Goal: Navigation & Orientation: Go to known website

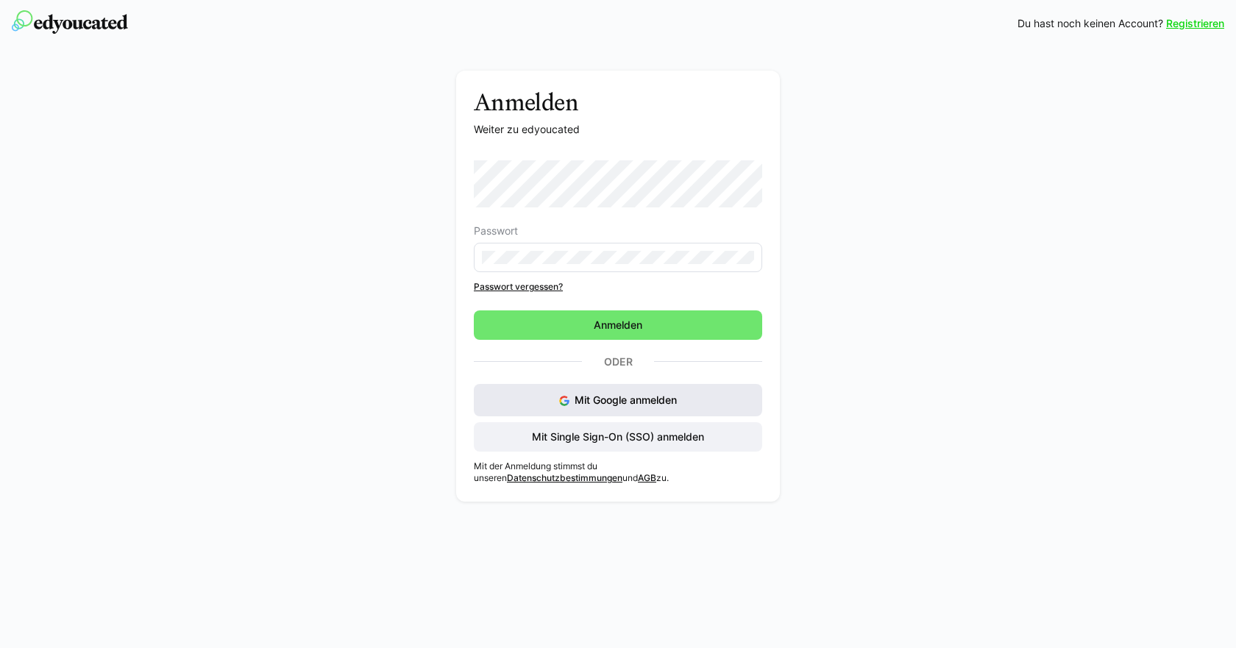
click at [647, 402] on span "Mit Google anmelden" at bounding box center [626, 400] width 102 height 13
click at [642, 244] on eds-input at bounding box center [618, 257] width 288 height 29
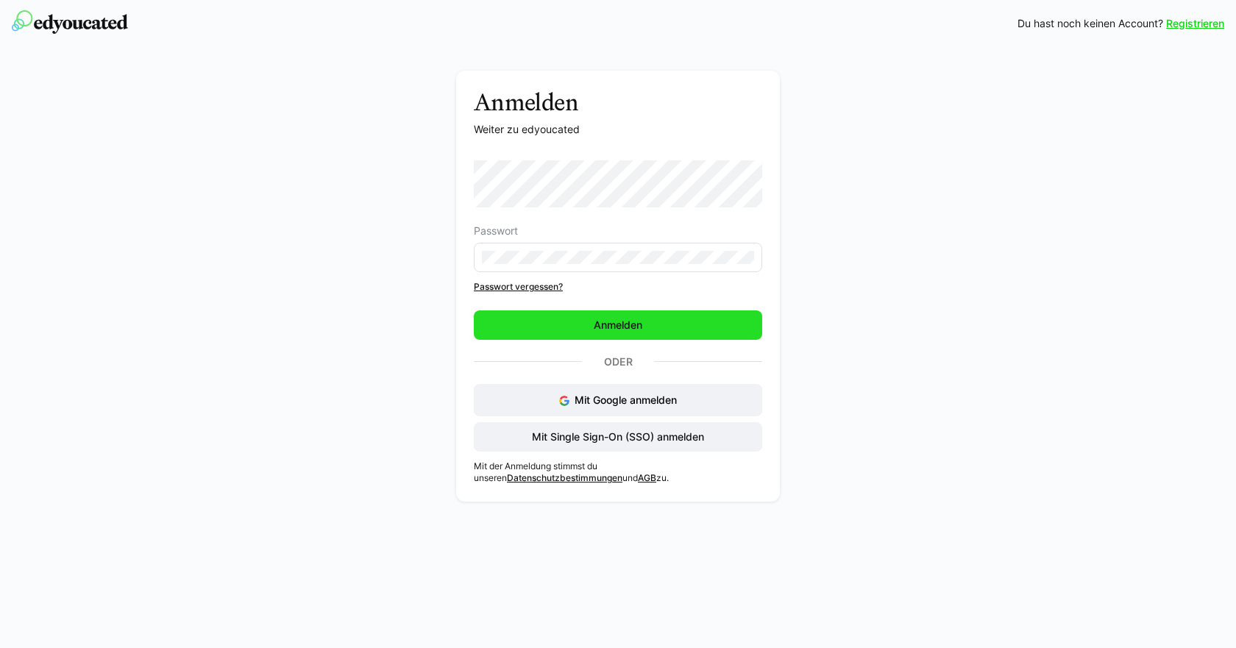
click at [678, 319] on span "Anmelden" at bounding box center [618, 325] width 288 height 29
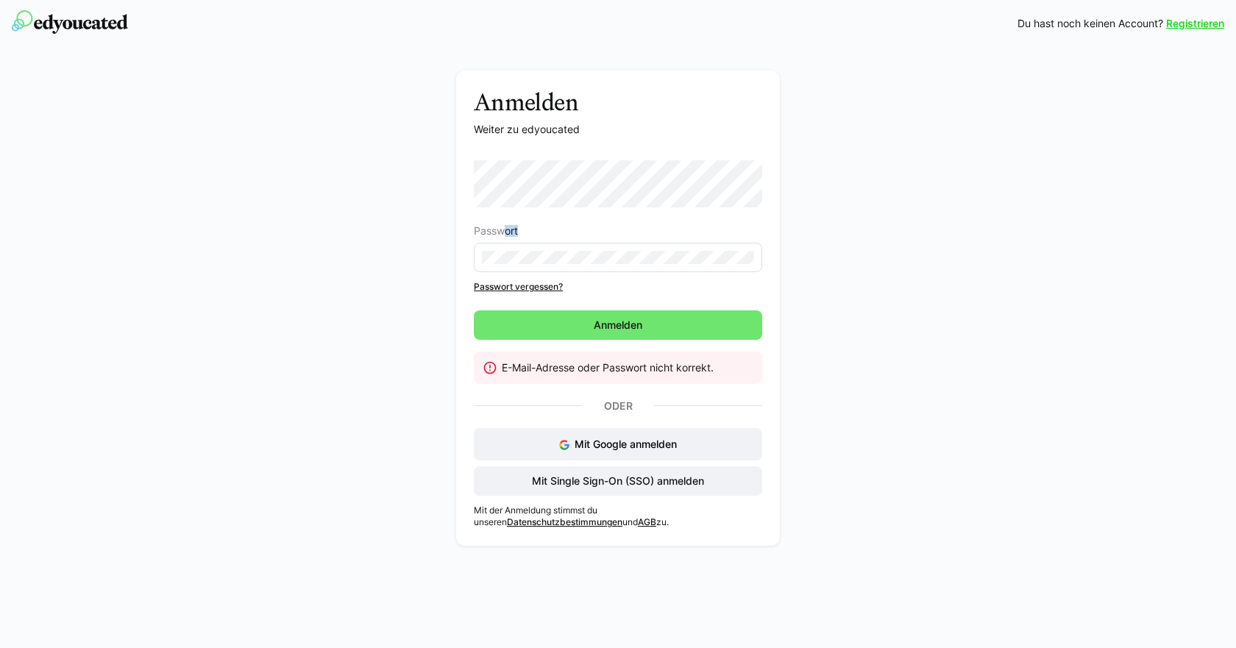
drag, startPoint x: 597, startPoint y: 264, endPoint x: 505, endPoint y: 229, distance: 99.2
click at [505, 229] on eds-form-field "Passwort" at bounding box center [618, 248] width 288 height 47
drag, startPoint x: 572, startPoint y: 248, endPoint x: 433, endPoint y: 275, distance: 141.0
click at [433, 275] on div "Anmelden Weiter zu edyoucated Passwort Passwort vergessen? Anmelden E-Mail-Adre…" at bounding box center [618, 312] width 829 height 483
click at [575, 264] on eds-input at bounding box center [618, 257] width 288 height 29
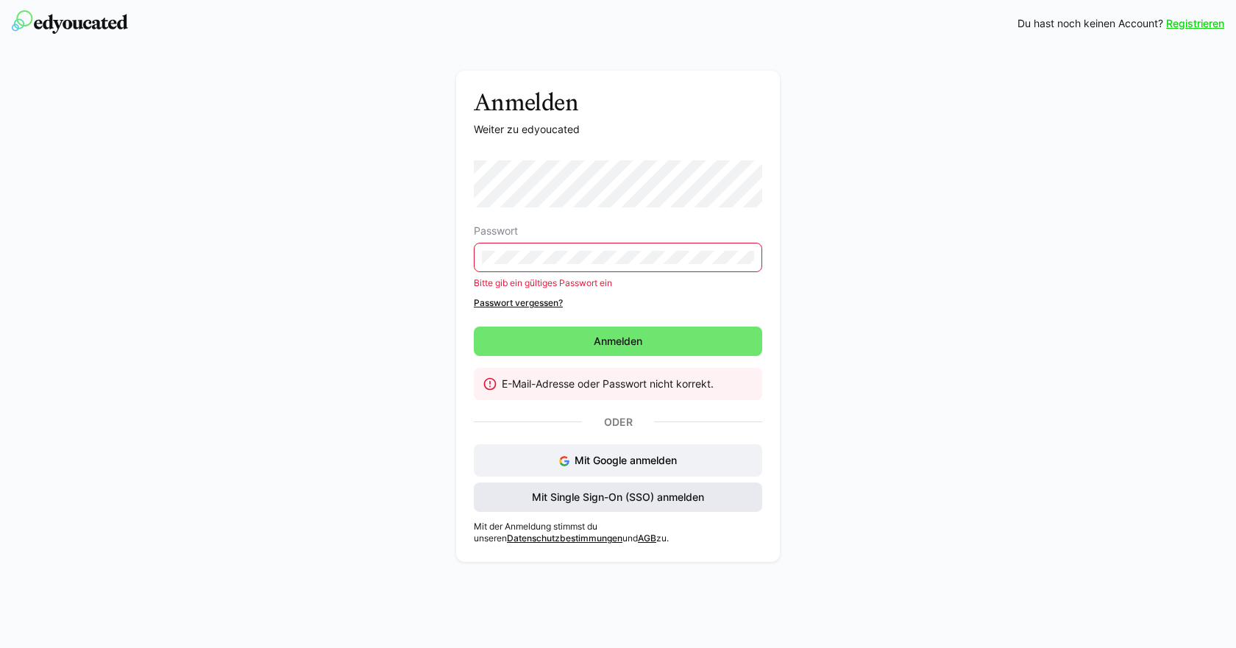
click at [653, 506] on span "Mit Single Sign-On (SSO) anmelden" at bounding box center [618, 497] width 288 height 29
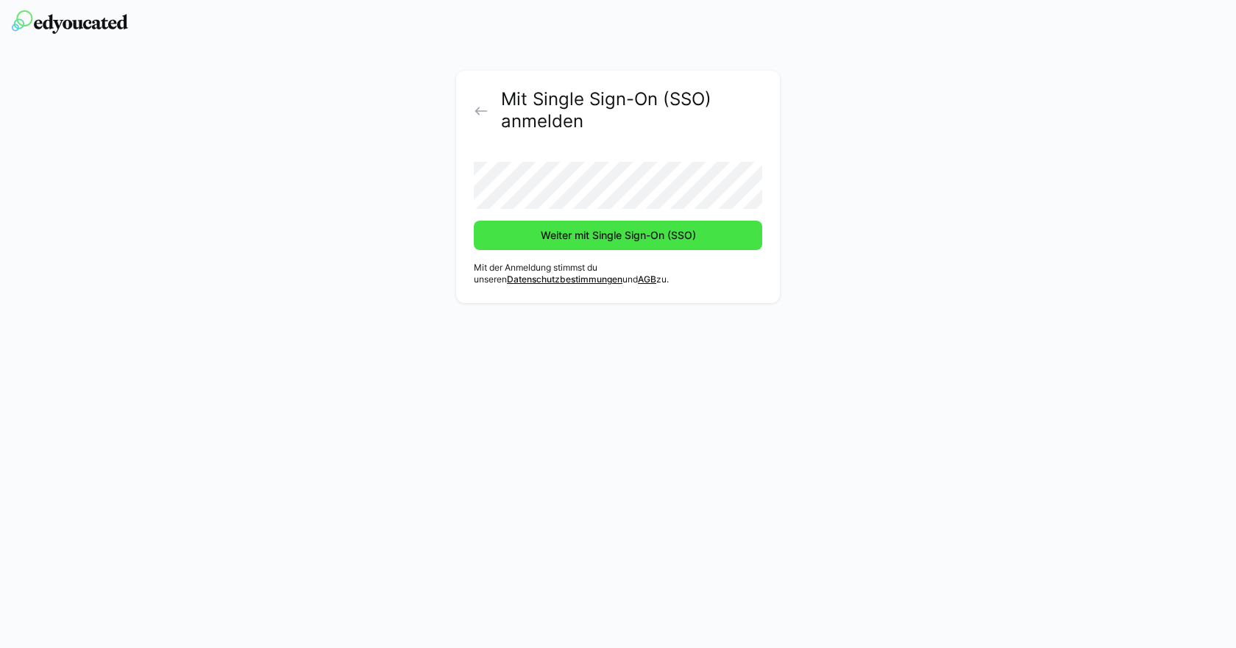
click at [667, 229] on span "Weiter mit Single Sign-On (SSO)" at bounding box center [619, 235] width 160 height 15
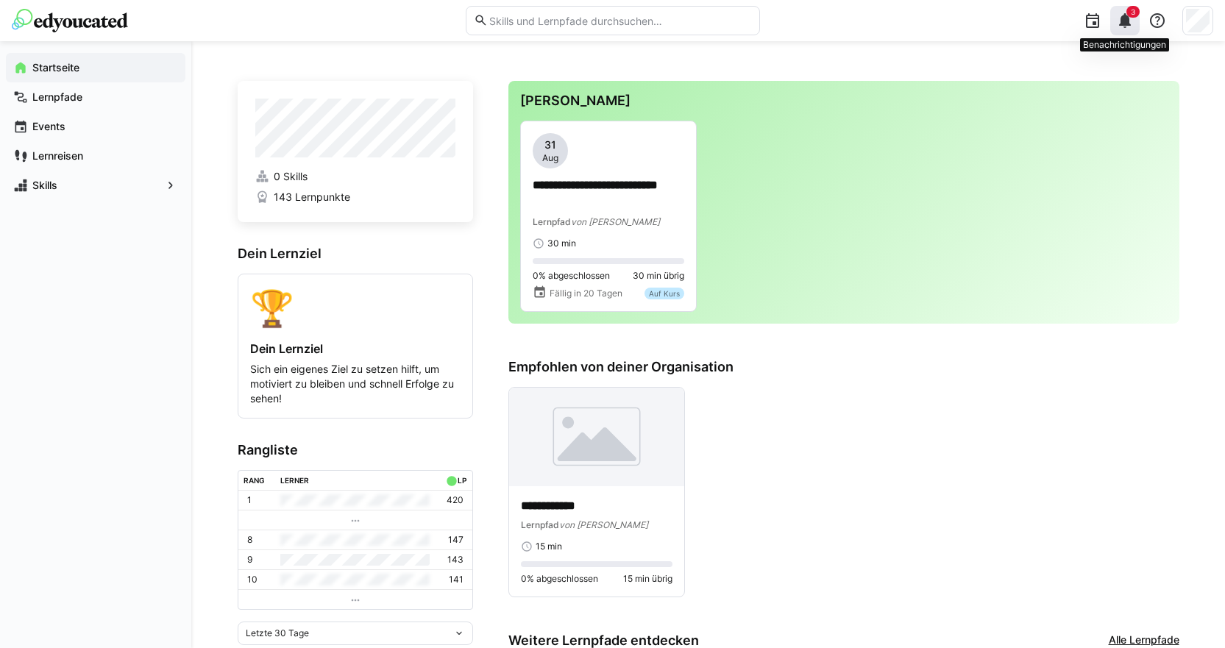
click at [1121, 13] on eds-icon at bounding box center [1125, 21] width 18 height 18
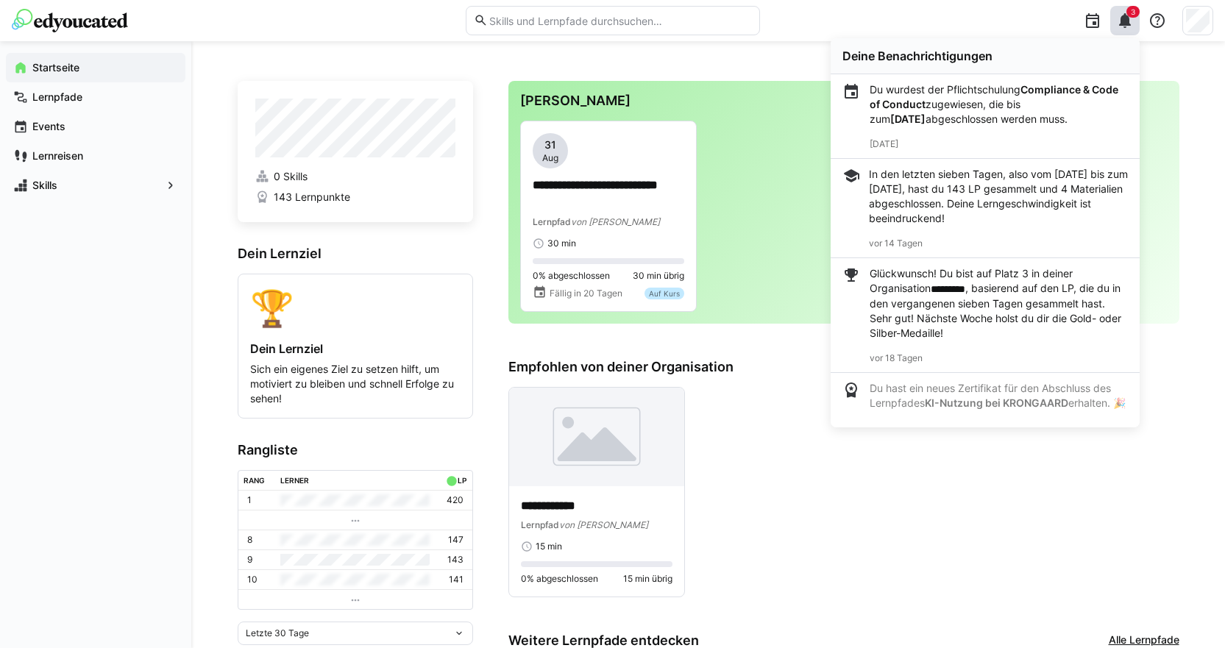
click at [1166, 91] on div "**********" at bounding box center [843, 202] width 671 height 243
